Goal: Browse casually

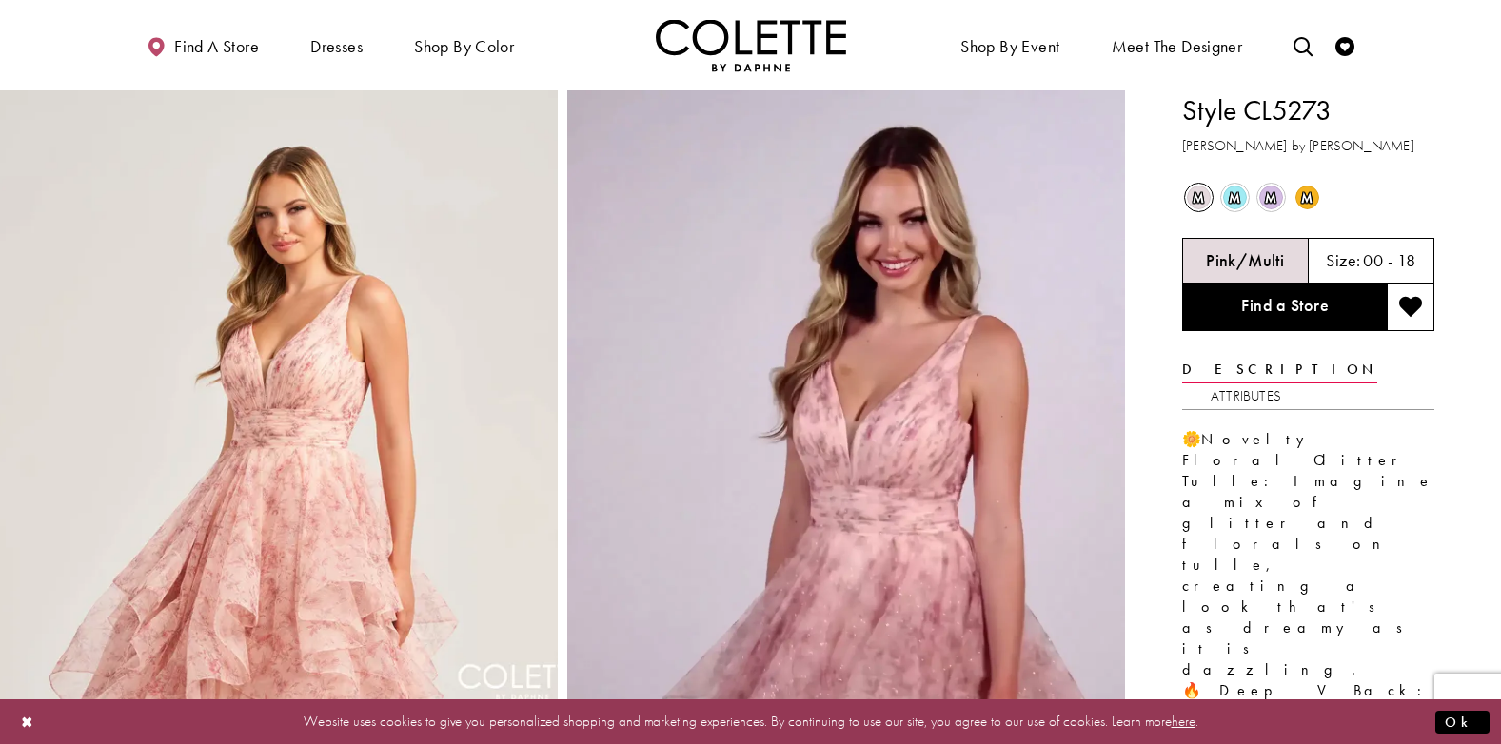
click at [1241, 195] on span "m" at bounding box center [1235, 198] width 24 height 24
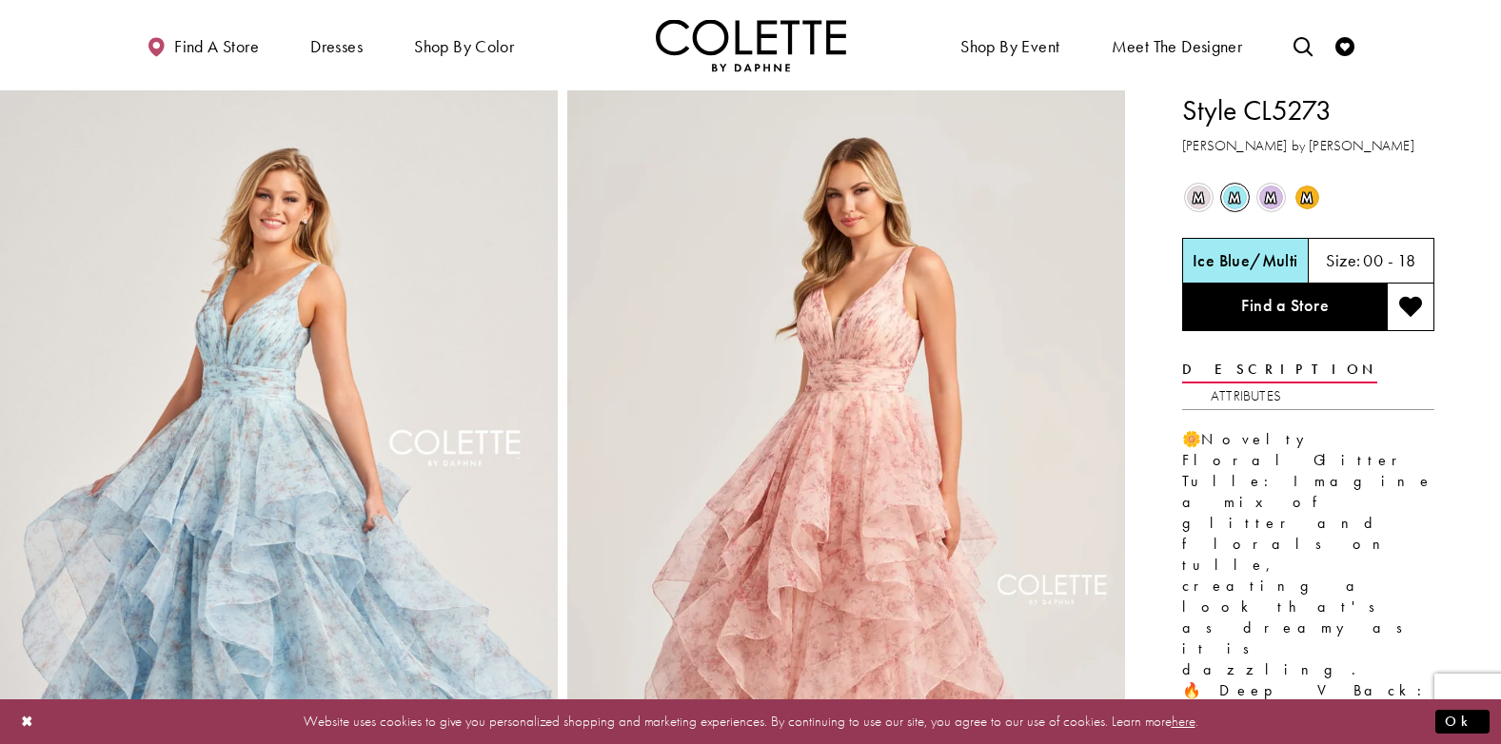
click at [1311, 195] on span "m" at bounding box center [1307, 198] width 24 height 24
click at [1307, 203] on span "m" at bounding box center [1307, 198] width 24 height 24
click at [1307, 206] on span "m" at bounding box center [1307, 198] width 24 height 24
click at [1307, 203] on span "m" at bounding box center [1307, 198] width 24 height 24
click at [1307, 202] on span "m" at bounding box center [1307, 198] width 24 height 24
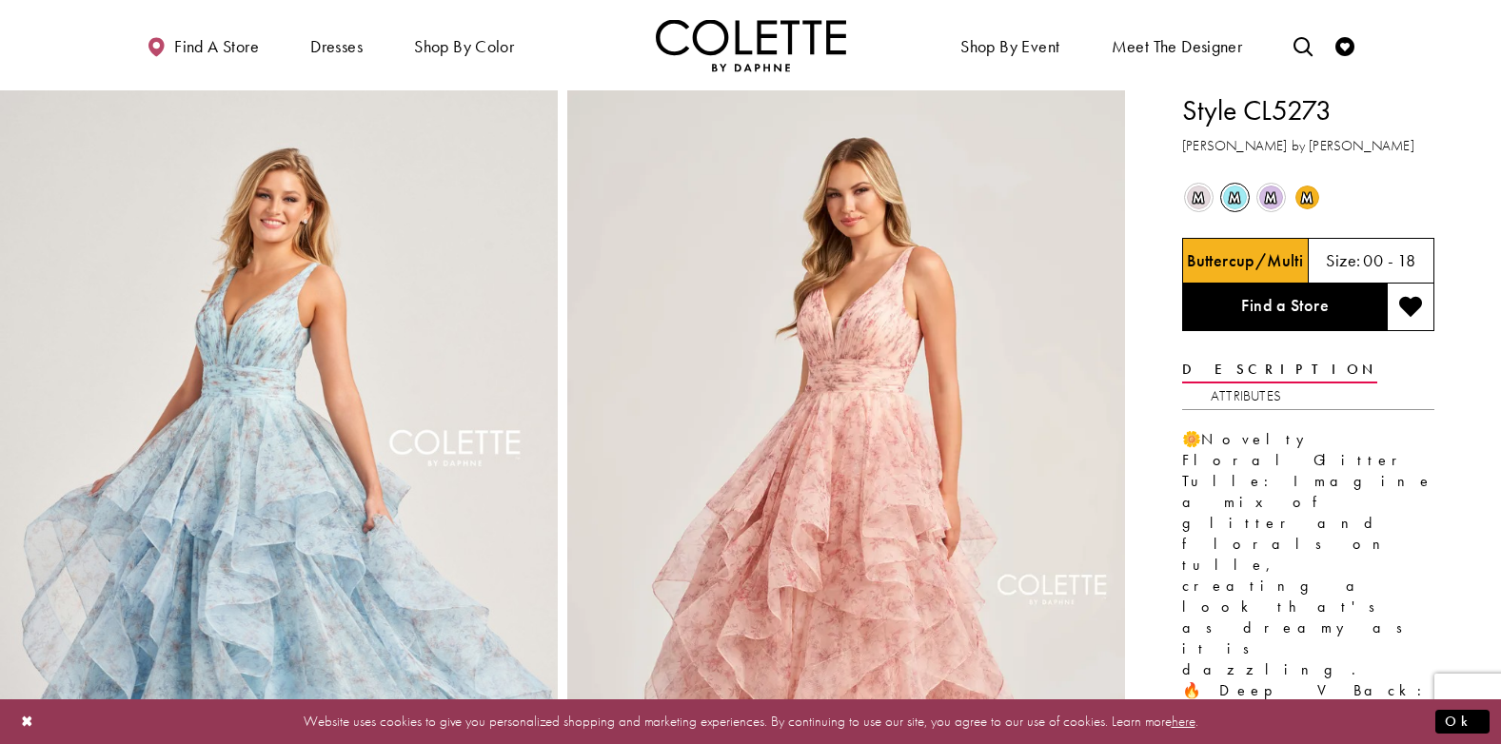
click at [1307, 201] on span "m" at bounding box center [1307, 198] width 24 height 24
click at [1307, 200] on span "m" at bounding box center [1307, 198] width 24 height 24
click at [1274, 198] on span "m" at bounding box center [1271, 198] width 24 height 24
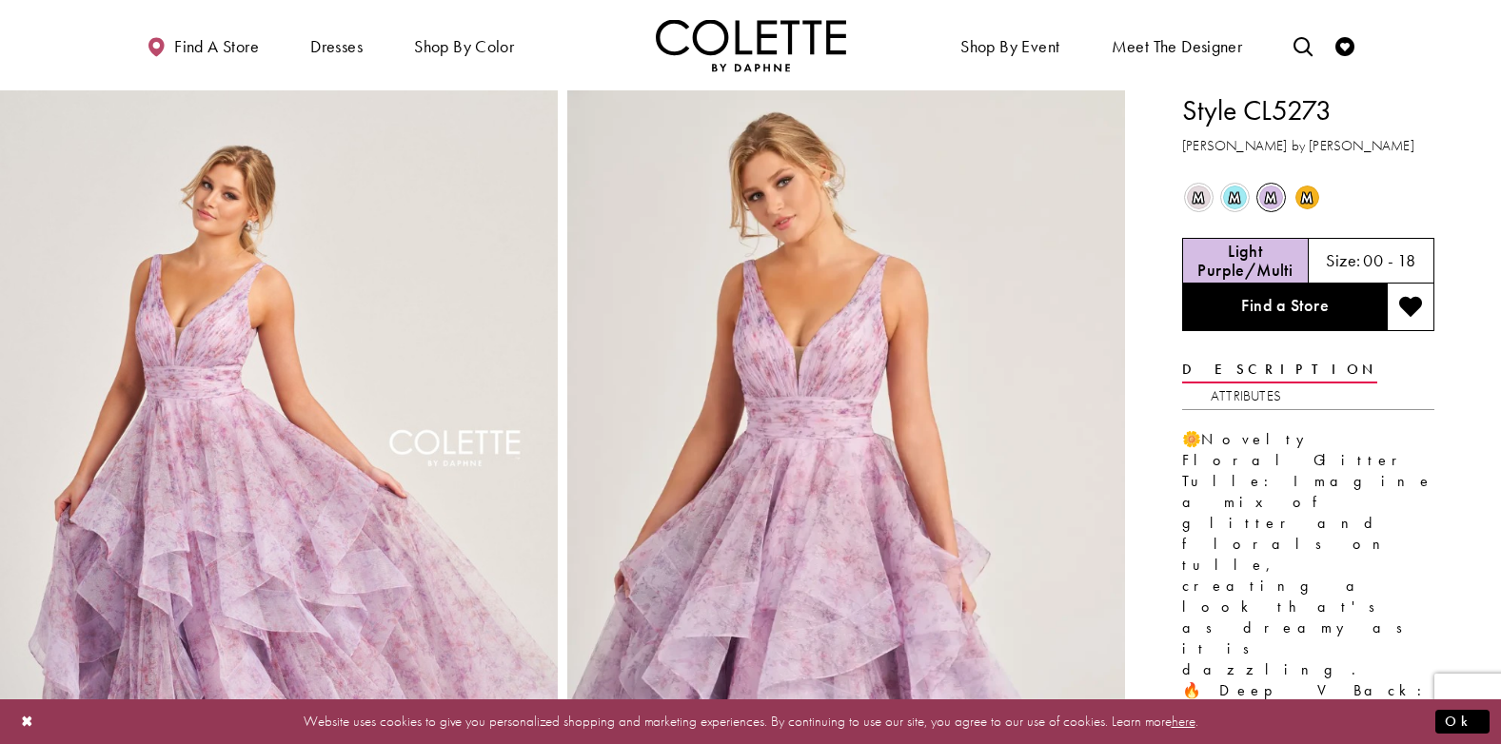
click at [1234, 202] on span "m" at bounding box center [1235, 198] width 24 height 24
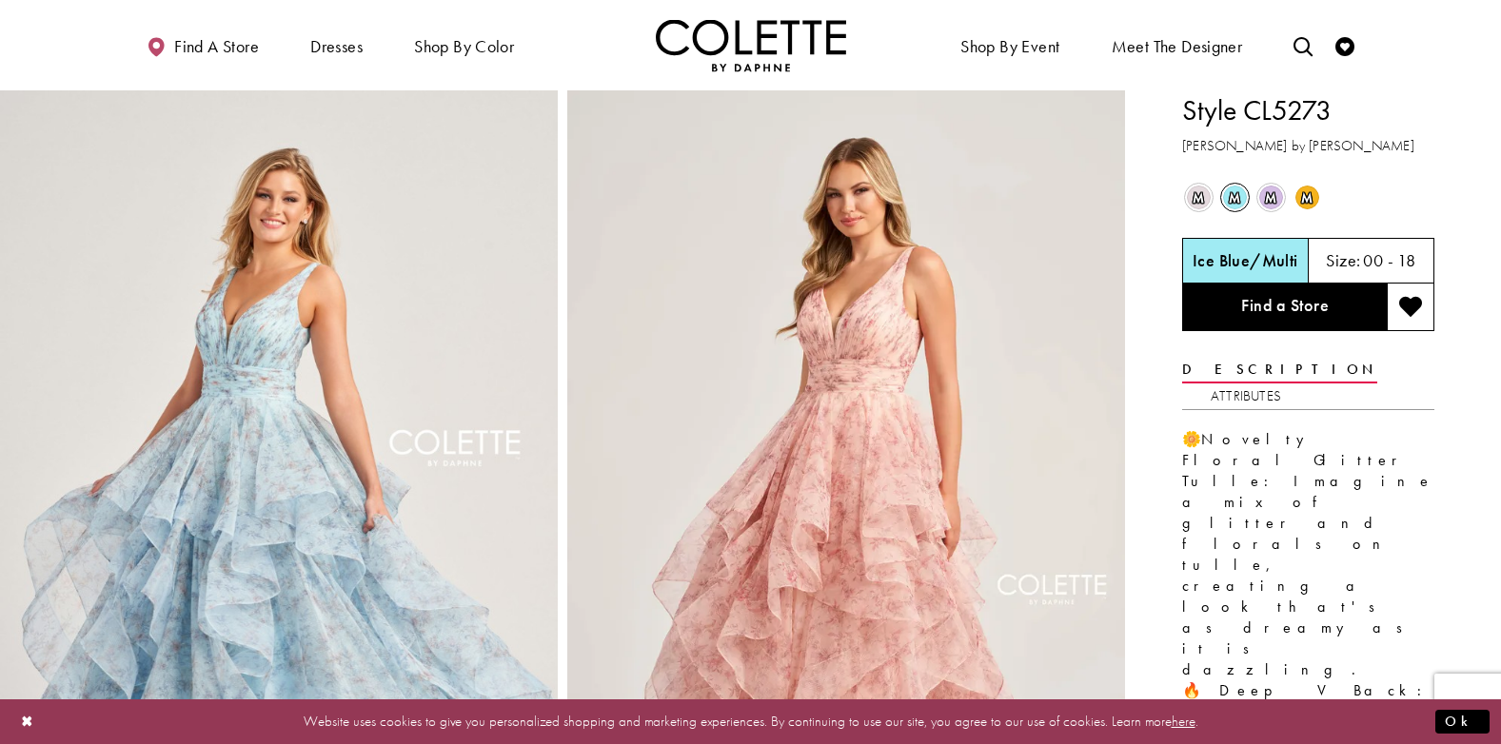
click at [1195, 194] on span "m" at bounding box center [1199, 198] width 24 height 24
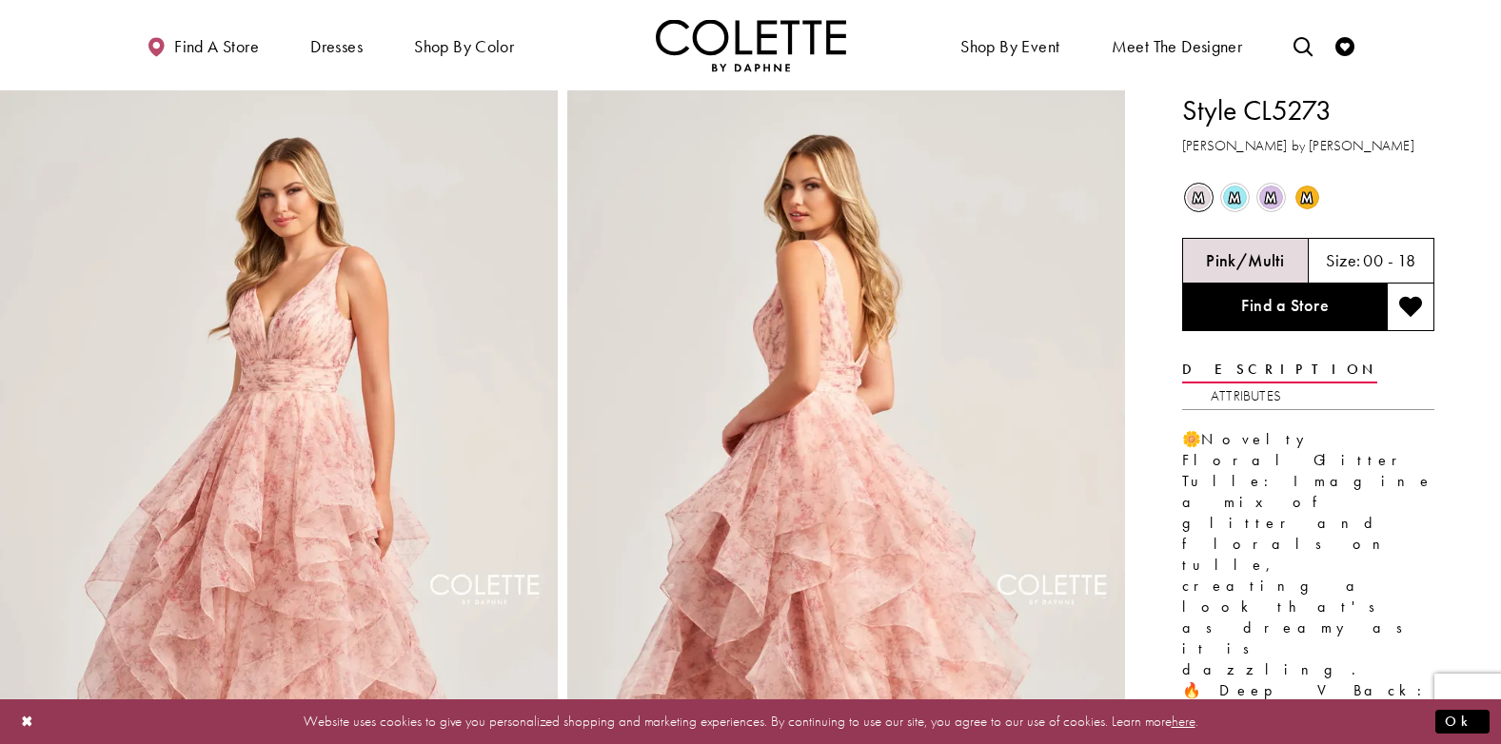
click at [1225, 200] on span "m" at bounding box center [1235, 198] width 24 height 24
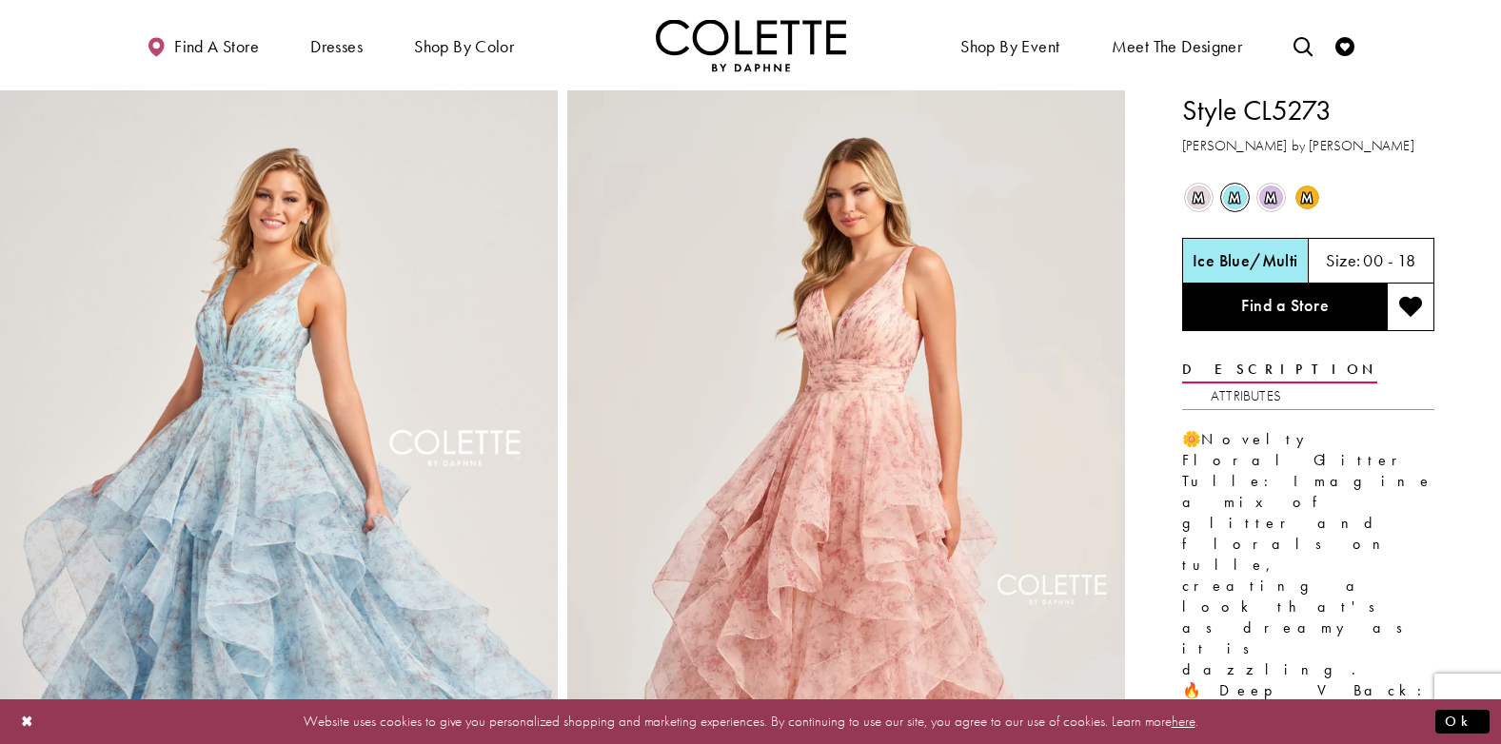
click at [1278, 198] on span "m" at bounding box center [1271, 198] width 24 height 24
